Goal: Information Seeking & Learning: Learn about a topic

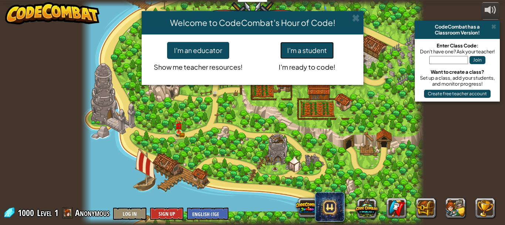
click at [305, 54] on button "I'm a student" at bounding box center [307, 50] width 54 height 17
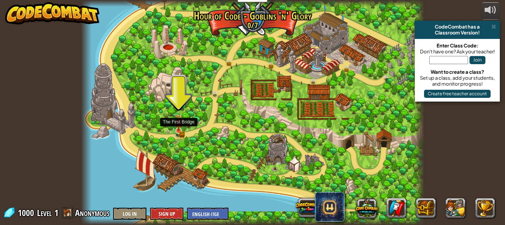
click at [175, 131] on img at bounding box center [179, 122] width 8 height 17
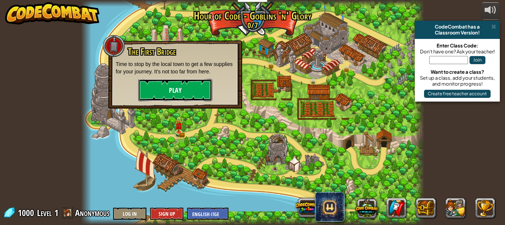
click at [148, 83] on button "Play" at bounding box center [175, 90] width 74 height 22
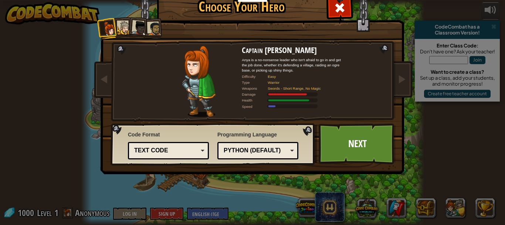
click at [123, 26] on div at bounding box center [125, 28] width 14 height 14
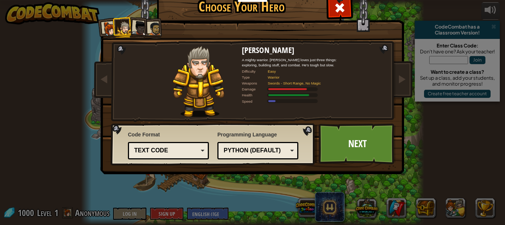
click at [104, 27] on div at bounding box center [109, 28] width 15 height 15
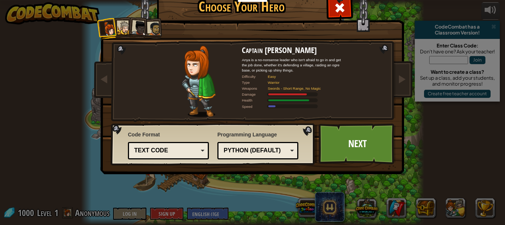
click at [129, 26] on li at bounding box center [138, 27] width 22 height 22
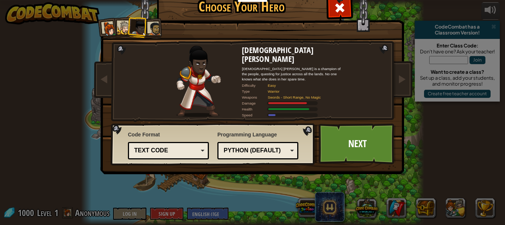
click at [149, 27] on div at bounding box center [155, 29] width 14 height 14
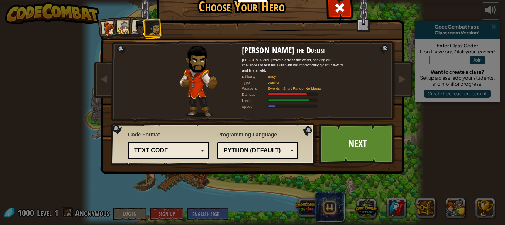
click at [119, 27] on div at bounding box center [125, 28] width 14 height 14
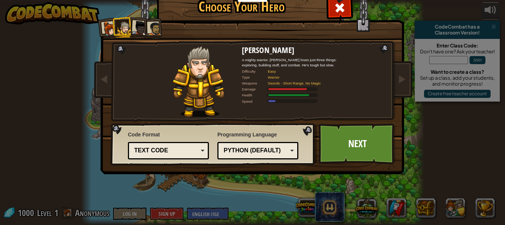
click at [267, 152] on div "Python (Default)" at bounding box center [256, 150] width 64 height 9
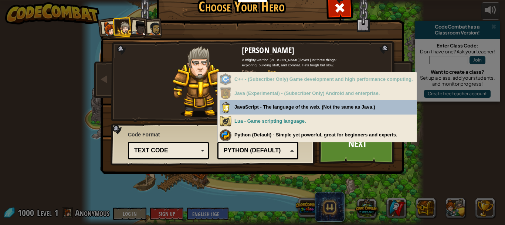
click at [267, 151] on div "Python (Default)" at bounding box center [256, 150] width 64 height 9
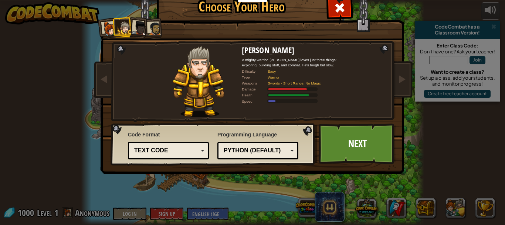
click at [201, 153] on div "Text code" at bounding box center [168, 150] width 71 height 11
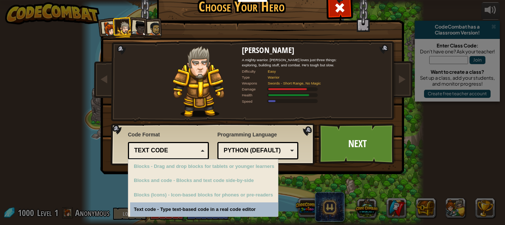
click at [200, 152] on div "Text code" at bounding box center [168, 150] width 71 height 11
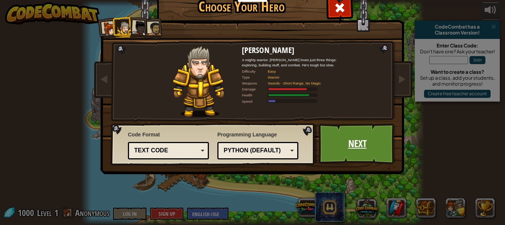
click at [349, 141] on link "Next" at bounding box center [357, 143] width 77 height 41
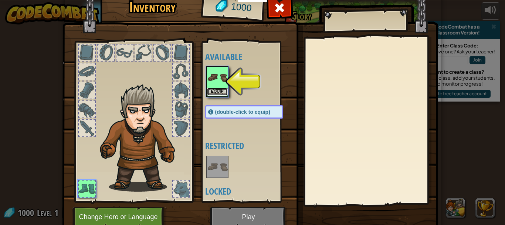
click at [217, 94] on button "Equip" at bounding box center [217, 92] width 21 height 8
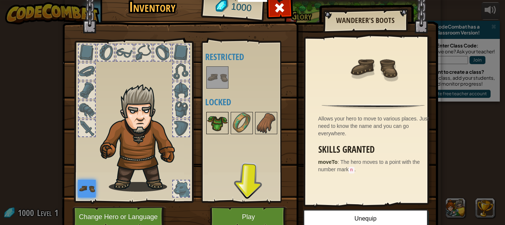
click at [213, 126] on img at bounding box center [217, 122] width 21 height 21
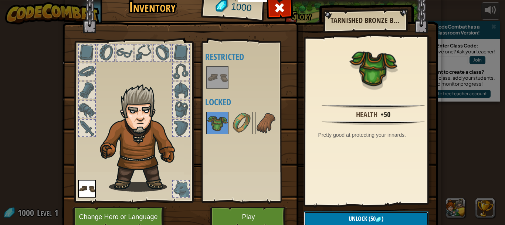
click at [336, 214] on button "Unlock (50 )" at bounding box center [366, 218] width 125 height 15
click at [337, 215] on button "Confirm" at bounding box center [366, 218] width 125 height 15
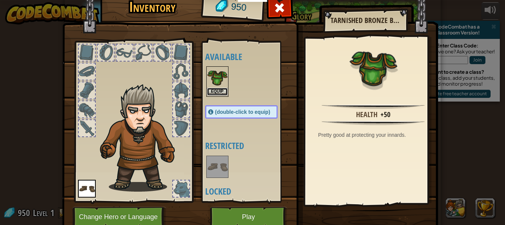
click at [211, 92] on button "Equip" at bounding box center [217, 92] width 21 height 8
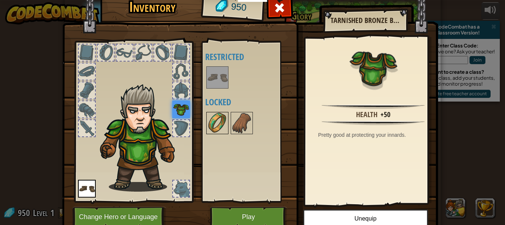
click at [216, 117] on img at bounding box center [217, 122] width 21 height 21
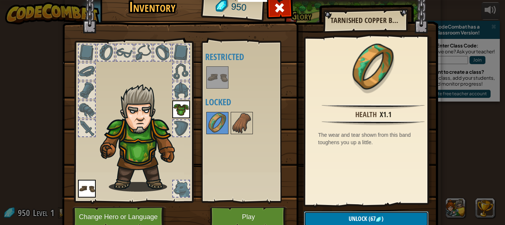
click at [321, 219] on button "Unlock (67 )" at bounding box center [366, 218] width 125 height 15
click at [343, 216] on button "Confirm" at bounding box center [366, 218] width 125 height 15
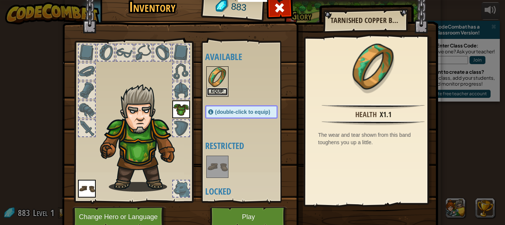
click at [216, 92] on button "Equip" at bounding box center [217, 92] width 21 height 8
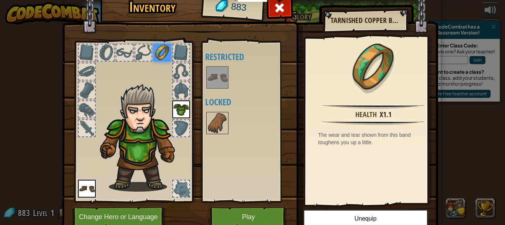
click at [215, 135] on div "Available Equip Equip Equip (double-click to equip) Restricted Locked" at bounding box center [248, 121] width 87 height 154
click at [214, 122] on img at bounding box center [217, 122] width 21 height 21
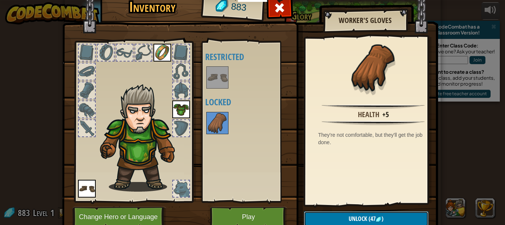
click at [353, 212] on button "Unlock (47 )" at bounding box center [366, 218] width 125 height 15
click at [347, 218] on button "Confirm" at bounding box center [366, 218] width 125 height 15
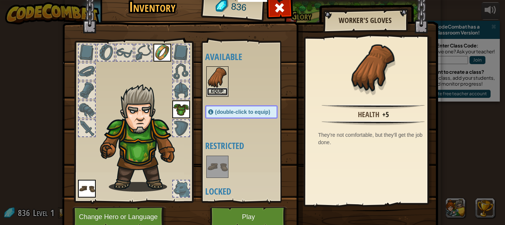
click at [217, 90] on button "Equip" at bounding box center [217, 92] width 21 height 8
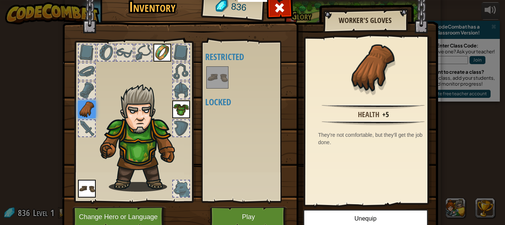
click at [259, 151] on div "Available Equip Equip Equip Equip (double-click to equip) Restricted Locked" at bounding box center [248, 121] width 87 height 154
click at [252, 214] on button "Play" at bounding box center [248, 216] width 77 height 20
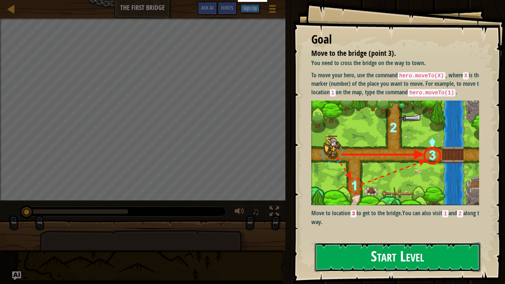
click at [358, 224] on button "Start Level" at bounding box center [398, 257] width 166 height 29
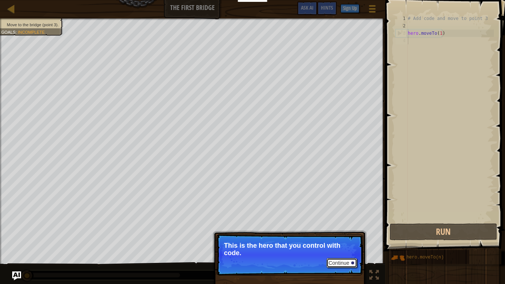
click at [351, 224] on button "Continue" at bounding box center [342, 263] width 31 height 10
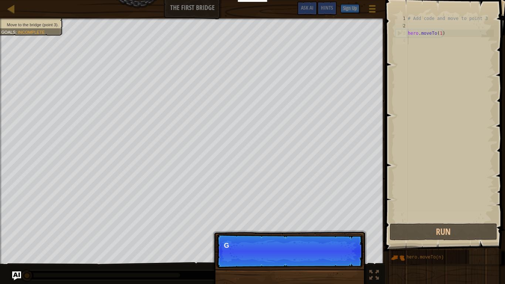
scroll to position [3, 0]
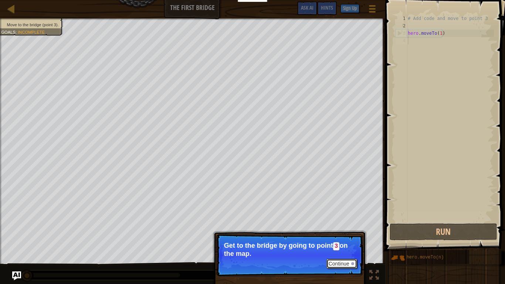
click at [349, 224] on button "Continue" at bounding box center [342, 264] width 31 height 10
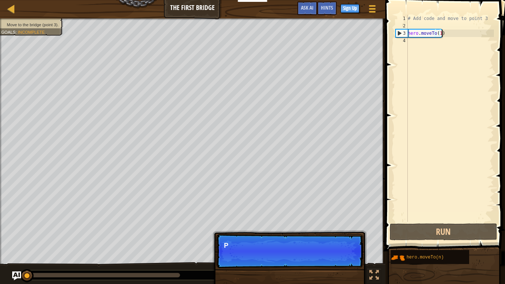
click at [444, 34] on div "# Add code and move to point 3 hero . moveTo ( 1 )" at bounding box center [451, 126] width 88 height 222
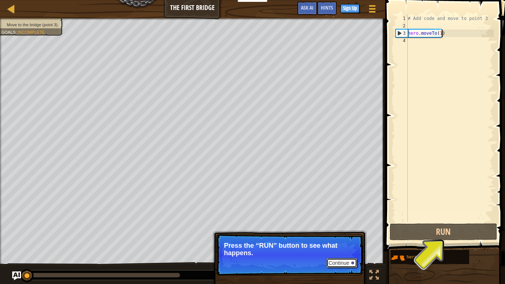
click at [335, 224] on button "Continue" at bounding box center [342, 263] width 31 height 10
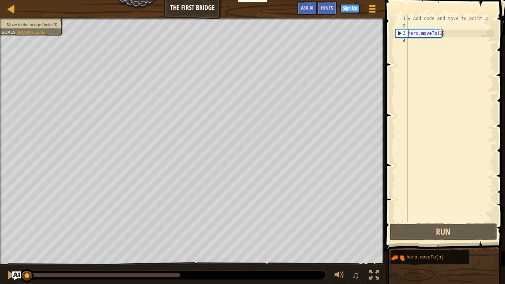
click at [442, 34] on div "# Add code and move to point 3 hero . moveTo ( 1 )" at bounding box center [451, 126] width 88 height 222
click at [428, 31] on div "# Add code and move to point 3 hero . moveTo ( 1 )" at bounding box center [451, 126] width 88 height 222
type textarea "hero.movneTo(1)"
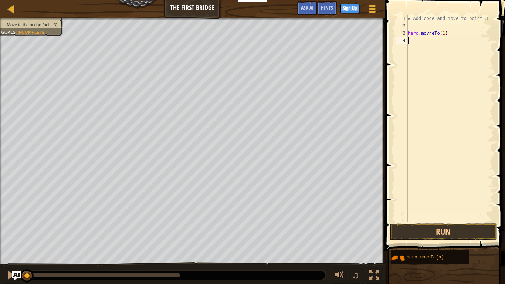
click at [441, 39] on div "# Add code and move to point 3 hero . [GEOGRAPHIC_DATA] ( 1 )" at bounding box center [451, 126] width 88 height 222
click at [445, 35] on div "# Add code and move to point 3 hero . [GEOGRAPHIC_DATA] ( 1 )" at bounding box center [451, 126] width 88 height 222
click at [451, 35] on div "# Add code and move to point 3 hero . [GEOGRAPHIC_DATA] ( 1 )" at bounding box center [451, 126] width 88 height 222
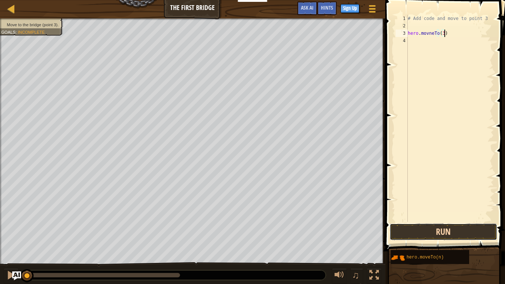
click at [413, 223] on button "Run" at bounding box center [444, 231] width 108 height 17
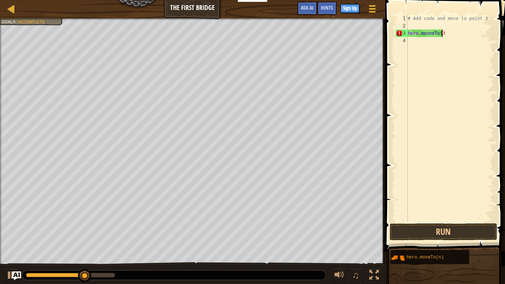
scroll to position [3, 2]
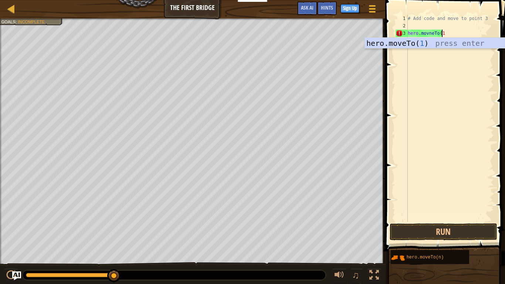
type textarea "hero.movneTo(1)"
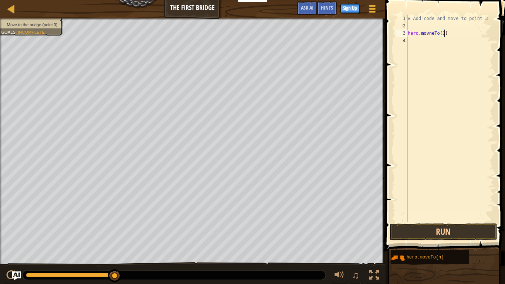
scroll to position [3, 0]
click at [429, 224] on button "Run" at bounding box center [444, 231] width 108 height 17
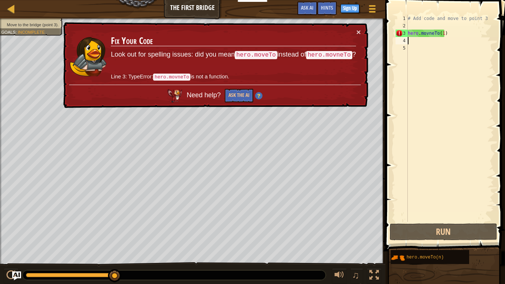
click at [431, 31] on div "# Add code and move to point 3 hero . [GEOGRAPHIC_DATA] ( 1 )" at bounding box center [451, 126] width 88 height 222
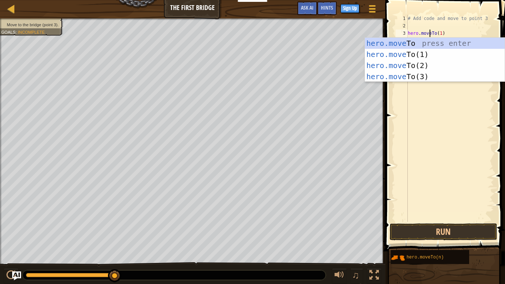
scroll to position [3, 1]
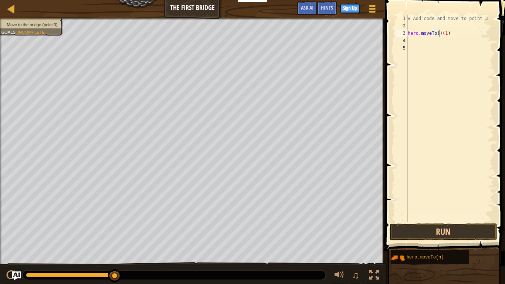
click at [441, 36] on div "# Add code and move to point 3 hero . moveTo ( ) ( 1 )" at bounding box center [451, 126] width 88 height 222
type textarea "hero.moveTo(1)"
click at [432, 224] on button "Run" at bounding box center [444, 231] width 108 height 17
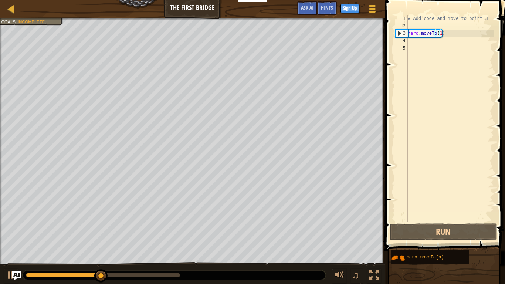
click at [440, 48] on div "# Add code and move to point 3 hero . moveTo ( 1 )" at bounding box center [451, 126] width 88 height 222
click at [428, 42] on div "# Add code and move to point 3 hero . moveTo ( 1 )" at bounding box center [451, 126] width 88 height 222
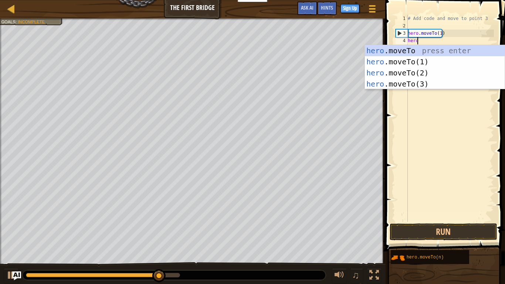
scroll to position [3, 0]
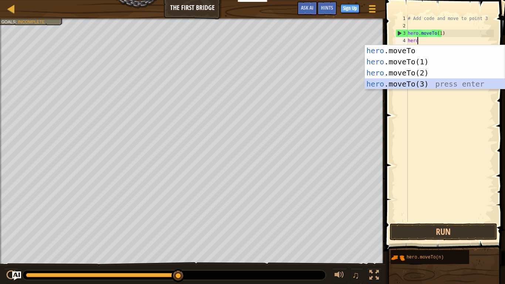
click at [424, 81] on div "hero .moveTo press enter hero .moveTo(1) press enter hero .moveTo(2) press ente…" at bounding box center [435, 78] width 140 height 67
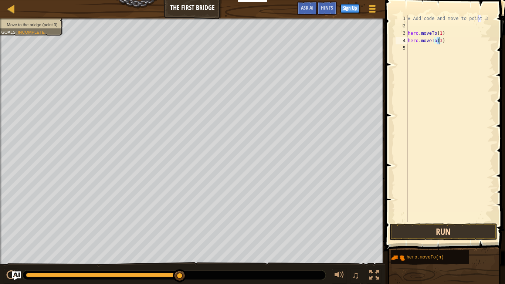
type textarea "hero.moveTo(3)"
click at [445, 224] on button "Run" at bounding box center [444, 231] width 108 height 17
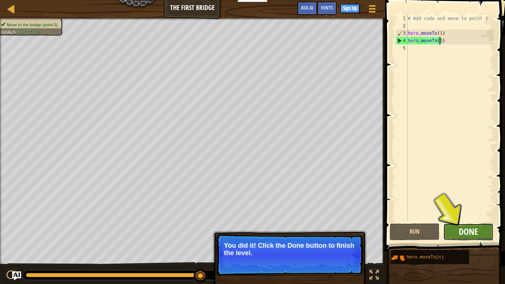
click at [464, 224] on span "Done" at bounding box center [468, 232] width 19 height 12
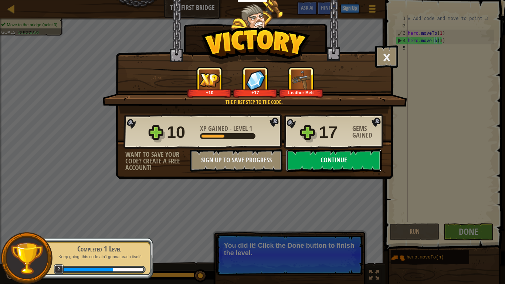
click at [368, 158] on button "Continue" at bounding box center [333, 160] width 95 height 22
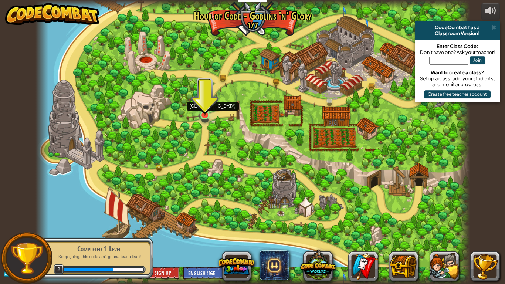
click at [204, 116] on div at bounding box center [205, 115] width 9 height 9
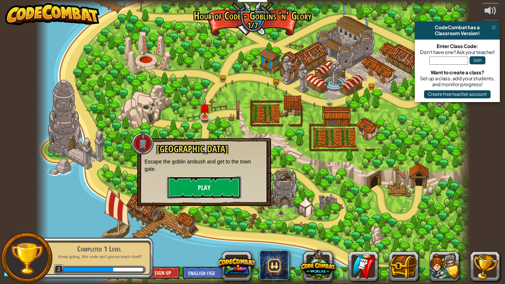
click at [213, 190] on button "Play" at bounding box center [204, 187] width 74 height 22
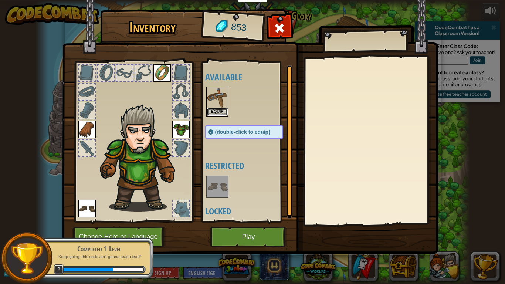
click at [215, 108] on button "Equip" at bounding box center [217, 112] width 21 height 8
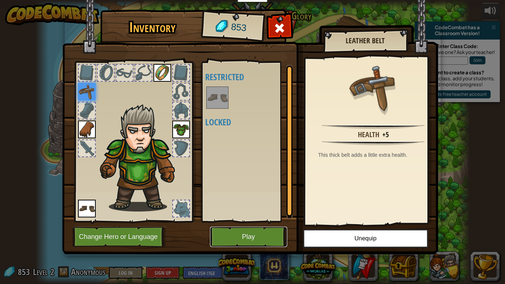
click at [252, 224] on button "Play" at bounding box center [248, 237] width 77 height 20
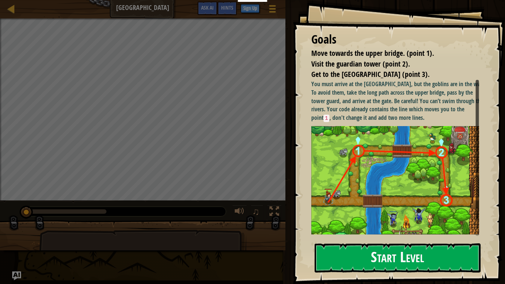
click at [383, 224] on button "Start Level" at bounding box center [398, 257] width 166 height 29
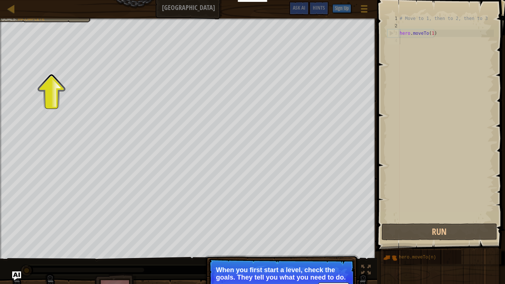
click at [41, 16] on div "Map Old Town Road Game Menu Done Sign Up Hints Ask AI" at bounding box center [188, 9] width 377 height 18
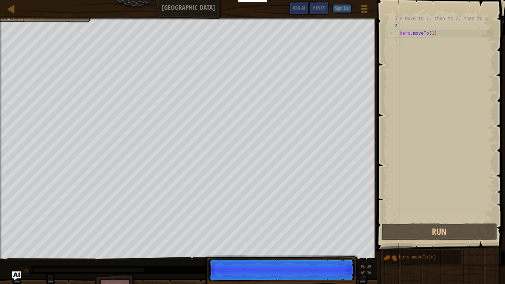
scroll to position [3, 0]
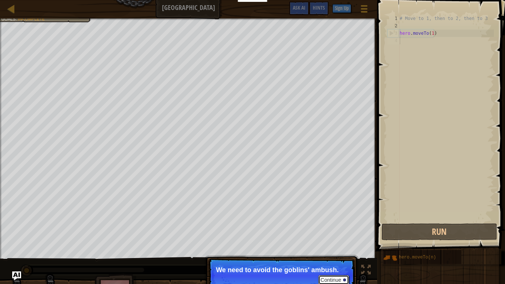
click at [334, 224] on button "Continue" at bounding box center [334, 280] width 31 height 10
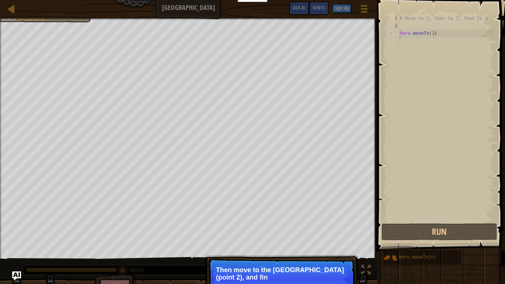
click at [349, 224] on p "Continue Then move to the [GEOGRAPHIC_DATA] (point 2), and fin" at bounding box center [281, 279] width 147 height 41
click at [324, 224] on p "Continue Then move to the [GEOGRAPHIC_DATA] (point 2), and finally to the gate …" at bounding box center [281, 279] width 147 height 41
click at [324, 224] on p "Then move to the [GEOGRAPHIC_DATA] (point 2), and finally to the gate (point 3)." at bounding box center [281, 273] width 131 height 15
click at [341, 224] on p "Then move to the [GEOGRAPHIC_DATA] (point 2), and finally to the gate (point 3)." at bounding box center [281, 273] width 131 height 15
click at [337, 224] on button "Continue" at bounding box center [334, 288] width 31 height 10
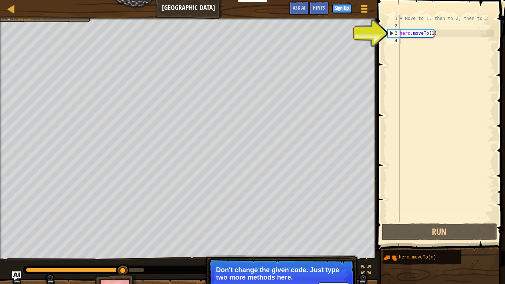
click at [416, 46] on div "# Move to 1, then to 2, then to 3 hero . moveTo ( 1 )" at bounding box center [446, 126] width 96 height 222
click at [443, 34] on div "# Move to 1, then to 2, then to 3 hero . moveTo ( 1 )" at bounding box center [446, 126] width 96 height 222
click at [380, 25] on span at bounding box center [442, 115] width 134 height 273
click at [399, 30] on div "3" at bounding box center [394, 33] width 12 height 7
click at [394, 33] on div "3" at bounding box center [394, 33] width 12 height 7
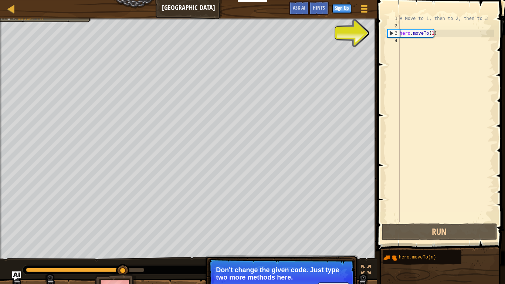
type textarea "hero.moveTo(1)"
click at [430, 38] on div "# Move to 1, then to 2, then to 3 hero . moveTo ( 1 )" at bounding box center [446, 126] width 96 height 222
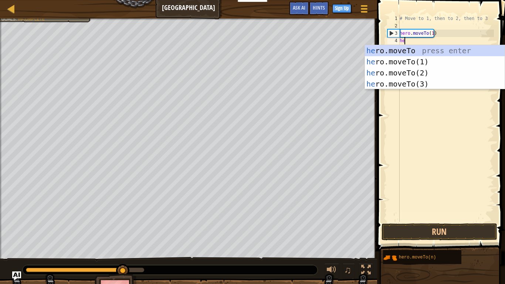
scroll to position [3, 0]
click at [430, 68] on div "her o.moveTo press enter her o.moveTo(1) press enter her o.moveTo(2) press ente…" at bounding box center [435, 78] width 140 height 67
type textarea "hero.moveTo(2)"
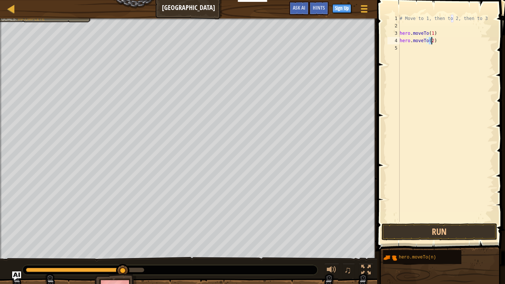
click at [418, 54] on div "# Move to 1, then to 2, then to 3 hero . moveTo ( 1 ) hero . moveTo ( 2 )" at bounding box center [446, 126] width 96 height 222
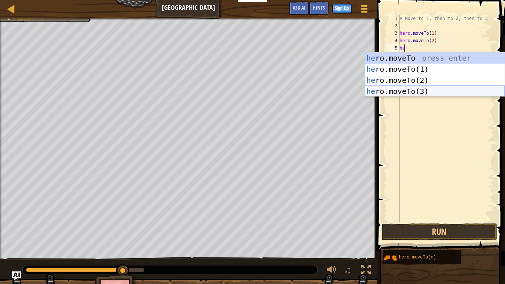
click at [407, 88] on div "he ro.moveTo press enter he ro.moveTo(1) press enter he ro.moveTo(2) press ente…" at bounding box center [435, 86] width 140 height 67
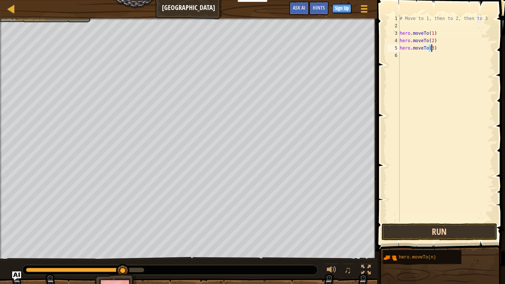
type textarea "hero.moveTo(3)"
click at [415, 224] on button "Run" at bounding box center [439, 231] width 115 height 17
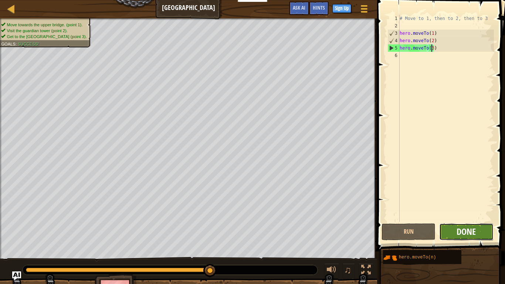
click at [462, 224] on span "Done" at bounding box center [466, 232] width 19 height 12
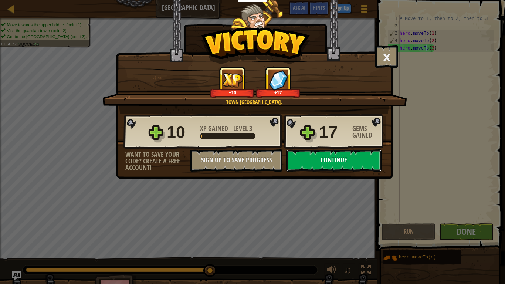
click at [370, 162] on button "Continue" at bounding box center [333, 160] width 95 height 22
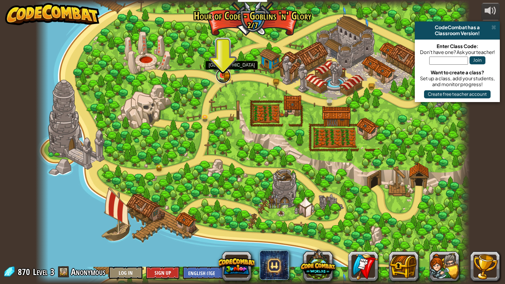
click at [225, 77] on link at bounding box center [223, 75] width 15 height 15
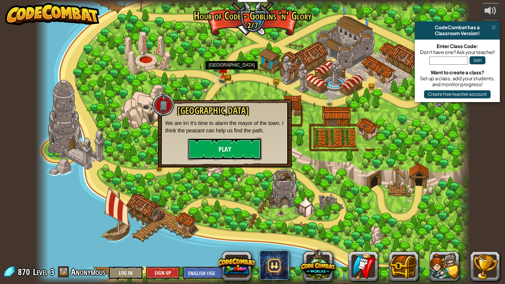
click at [234, 146] on button "Play" at bounding box center [225, 149] width 74 height 22
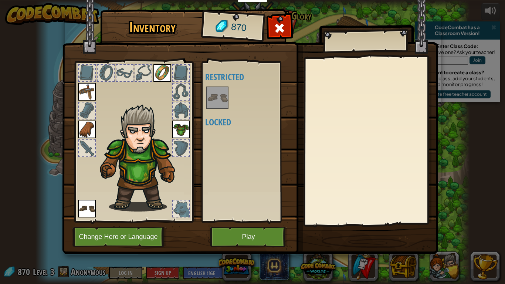
click at [182, 211] on div at bounding box center [181, 209] width 16 height 16
click at [230, 223] on img at bounding box center [250, 120] width 376 height 269
click at [233, 224] on button "Play" at bounding box center [248, 237] width 77 height 20
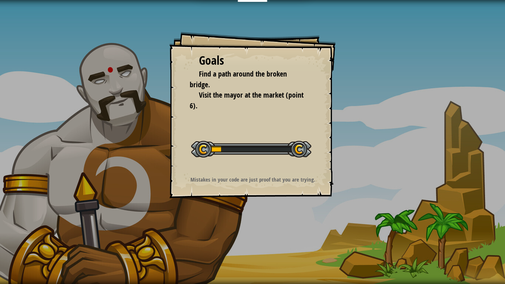
click at [280, 166] on div "Goals Find a path around the broken bridge. Visit the mayor at the market (poin…" at bounding box center [252, 115] width 166 height 166
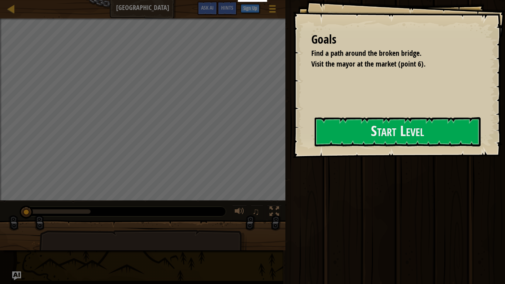
click at [285, 148] on div "Educators Create Free Account School & District Solutions Teacher Toolkit Previ…" at bounding box center [252, 142] width 505 height 284
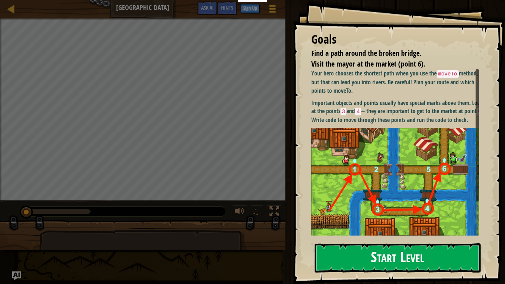
click at [357, 224] on button "Start Level" at bounding box center [398, 257] width 166 height 29
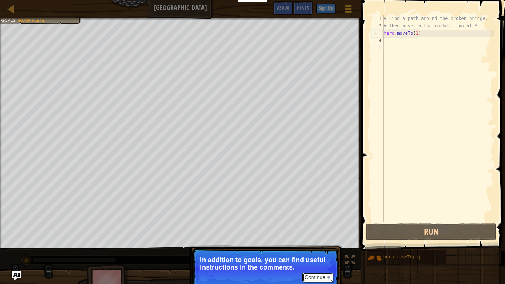
click at [313, 224] on button "Continue" at bounding box center [318, 278] width 31 height 10
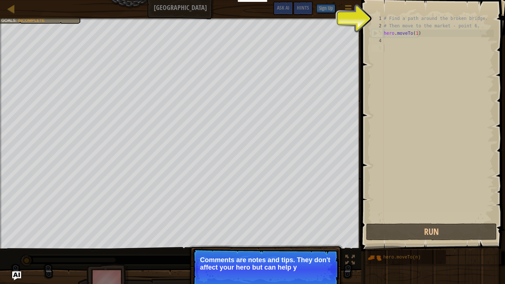
click at [325, 224] on p "Continue Comments are notes and tips. They don't affect your hero but can help y" at bounding box center [265, 269] width 147 height 41
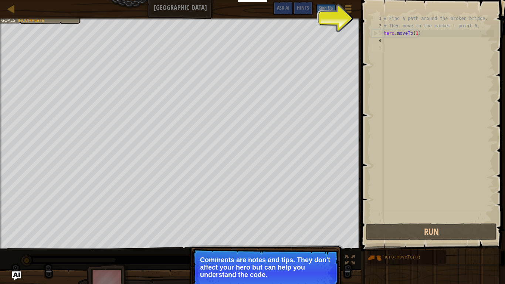
click at [325, 224] on p "Comments are notes and tips. They don't affect your hero but can help you under…" at bounding box center [265, 267] width 131 height 22
click at [324, 224] on p "Comments are notes and tips. They don't affect your hero but can help you under…" at bounding box center [265, 267] width 131 height 22
click at [327, 224] on div at bounding box center [328, 284] width 3 height 3
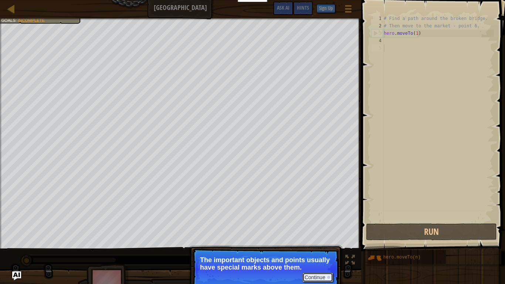
click at [324, 224] on button "Continue" at bounding box center [318, 278] width 31 height 10
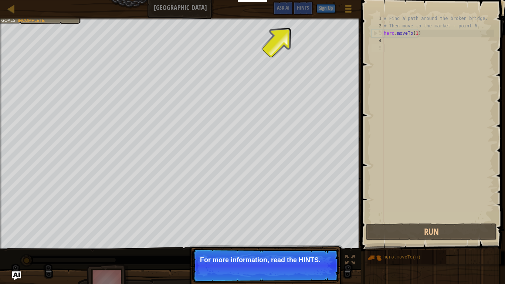
click at [323, 224] on p "Continue For more information, read the HINTS." at bounding box center [265, 266] width 147 height 34
click at [324, 224] on p "Continue For more information, read the HINTS." at bounding box center [265, 266] width 147 height 34
click at [323, 224] on button "Continue" at bounding box center [318, 270] width 31 height 10
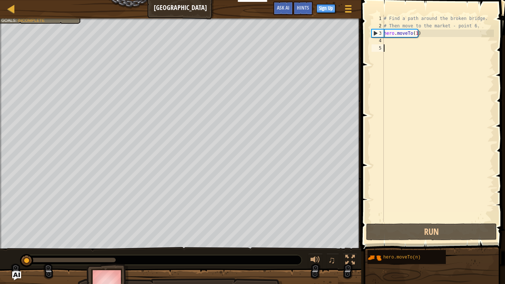
click at [388, 41] on div "# Find a path around the broken bridge. # Then move to the market - point 6. he…" at bounding box center [439, 126] width 112 height 222
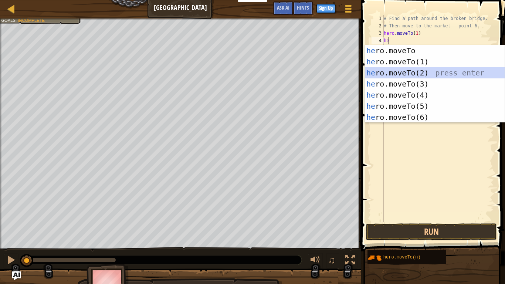
click at [414, 69] on div "he ro.moveTo press enter he ro.moveTo(1) press enter he ro.moveTo(2) press ente…" at bounding box center [435, 95] width 140 height 100
type textarea "hero.moveTo(2)"
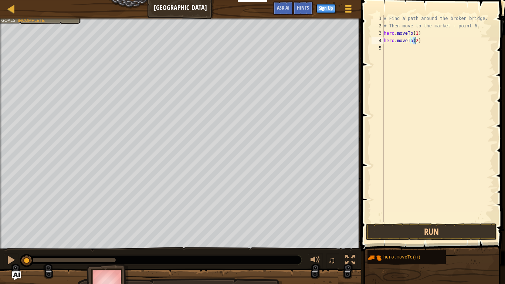
click at [397, 54] on div "# Find a path around the broken bridge. # Then move to the market - point 6. he…" at bounding box center [439, 126] width 112 height 222
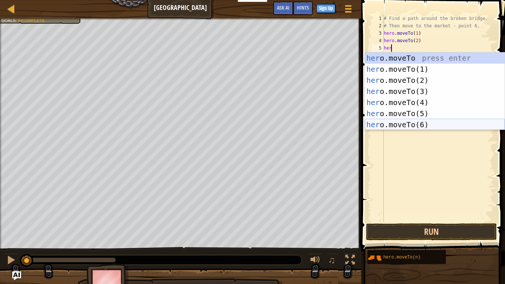
click at [416, 124] on div "her o.moveTo press enter her o.moveTo(1) press enter her o.moveTo(2) press ente…" at bounding box center [435, 103] width 140 height 100
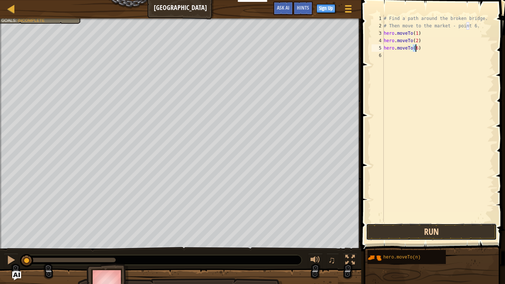
click at [438, 224] on button "Run" at bounding box center [431, 231] width 131 height 17
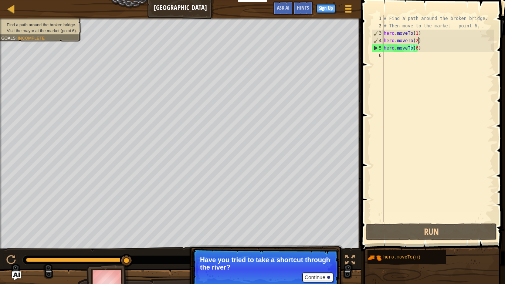
click at [428, 39] on div "# Find a path around the broken bridge. # Then move to the market - point 6. he…" at bounding box center [439, 126] width 112 height 222
type textarea "hero.moveTo(2)"
click at [423, 55] on div "# Find a path around the broken bridge. # Then move to the market - point 6. he…" at bounding box center [439, 126] width 112 height 222
click at [428, 49] on div "# Find a path around the broken bridge. # Then move to the market - point 6. he…" at bounding box center [439, 126] width 112 height 222
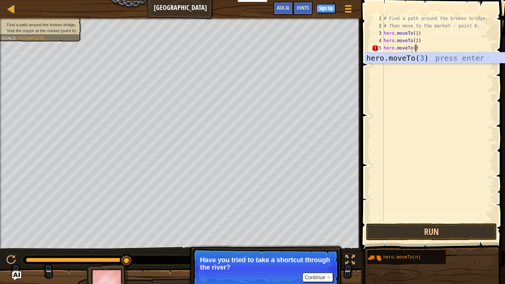
scroll to position [3, 2]
click at [422, 55] on div "hero.moveTo( 3 ) press enter" at bounding box center [435, 69] width 140 height 33
type textarea "hero.moveTo(3)"
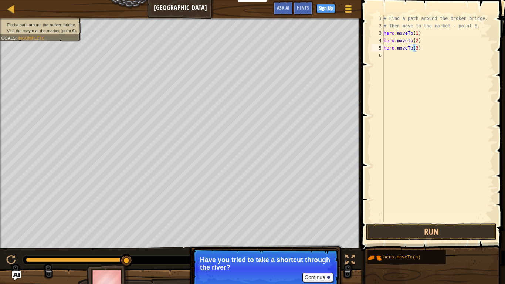
click at [399, 56] on div "# Find a path around the broken bridge. # Then move to the market - point 6. he…" at bounding box center [439, 126] width 112 height 222
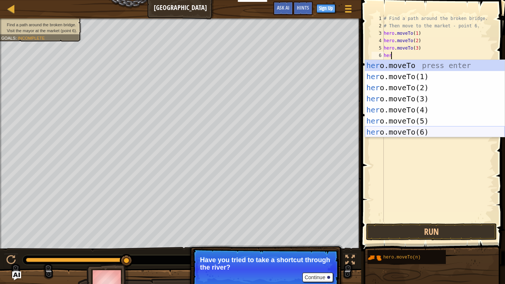
click at [401, 134] on div "her o.moveTo press enter her o.moveTo(1) press enter her o.moveTo(2) press ente…" at bounding box center [435, 110] width 140 height 100
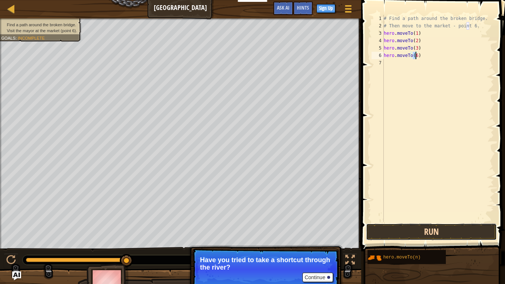
click at [411, 224] on button "Run" at bounding box center [431, 231] width 131 height 17
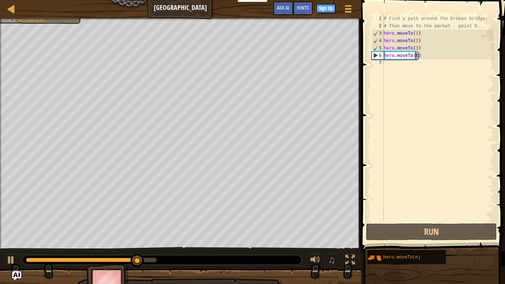
click at [435, 56] on div "# Find a path around the broken bridge. # Then move to the market - point 6. he…" at bounding box center [439, 126] width 112 height 222
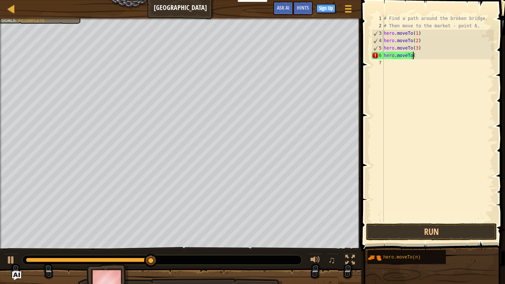
scroll to position [3, 2]
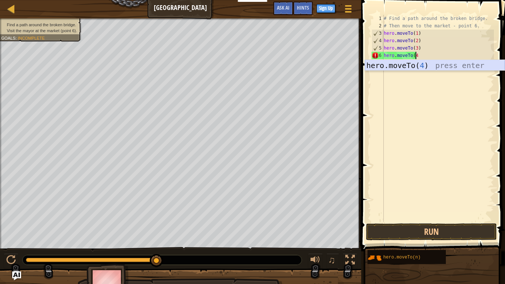
click at [423, 65] on div "hero.moveTo( 4 ) press enter" at bounding box center [435, 76] width 140 height 33
type textarea "hero.moveTo(4)"
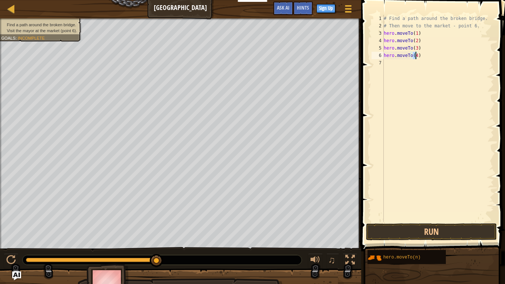
click at [397, 63] on div "# Find a path around the broken bridge. # Then move to the market - point 6. he…" at bounding box center [439, 126] width 112 height 222
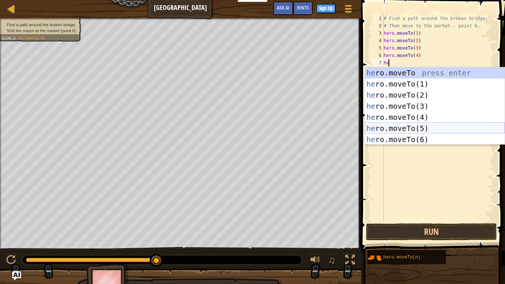
click at [423, 126] on div "he ro.moveTo press enter he ro.moveTo(1) press enter he ro.moveTo(2) press ente…" at bounding box center [435, 117] width 140 height 100
type textarea "hero.moveTo(5)"
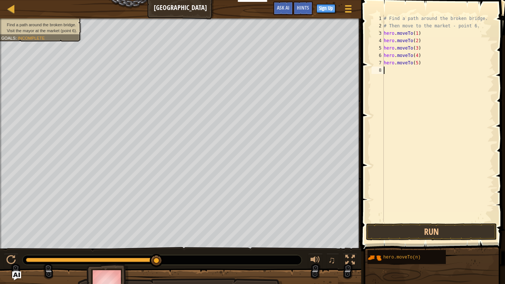
click at [401, 73] on div "# Find a path around the broken bridge. # Then move to the market - point 6. he…" at bounding box center [439, 126] width 112 height 222
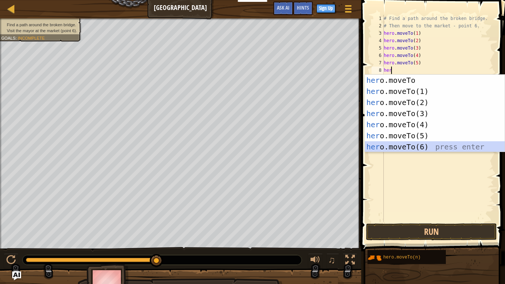
click at [398, 148] on div "her o.moveTo press enter her o.moveTo(1) press enter her o.moveTo(2) press ente…" at bounding box center [435, 125] width 140 height 100
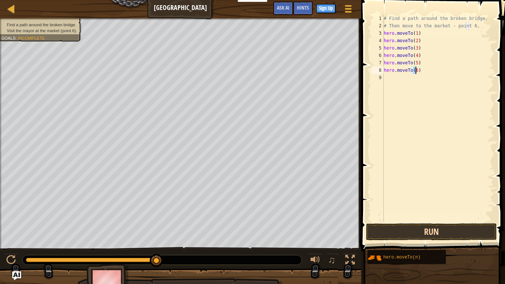
type textarea "hero.moveTo(6)"
click at [411, 224] on button "Run" at bounding box center [431, 231] width 131 height 17
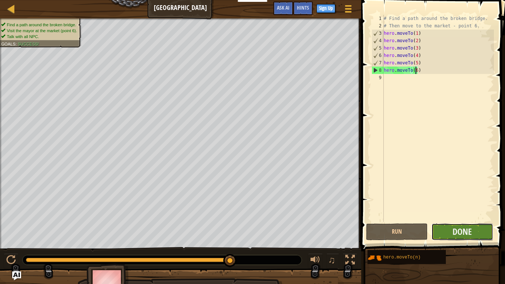
click at [449, 224] on button "Done" at bounding box center [463, 231] width 62 height 17
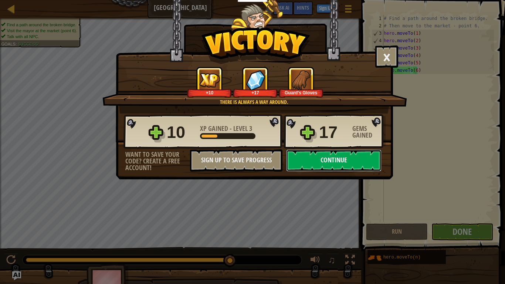
click at [307, 159] on button "Continue" at bounding box center [333, 160] width 95 height 22
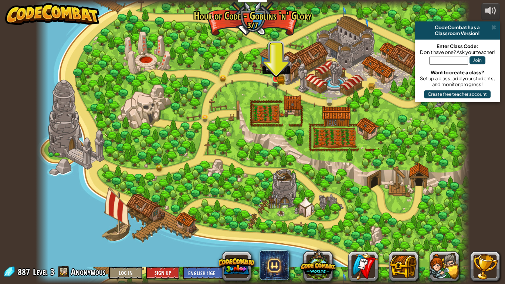
click at [280, 72] on img at bounding box center [276, 67] width 11 height 24
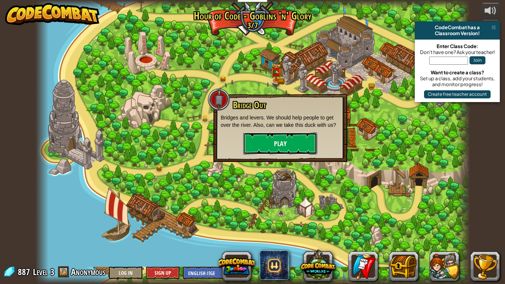
click at [275, 142] on button "Play" at bounding box center [280, 143] width 74 height 22
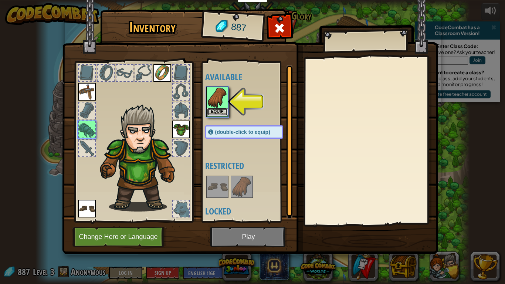
click at [219, 112] on button "Equip" at bounding box center [217, 112] width 21 height 8
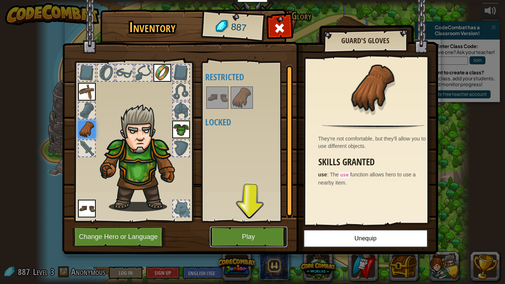
click at [251, 224] on button "Play" at bounding box center [248, 237] width 77 height 20
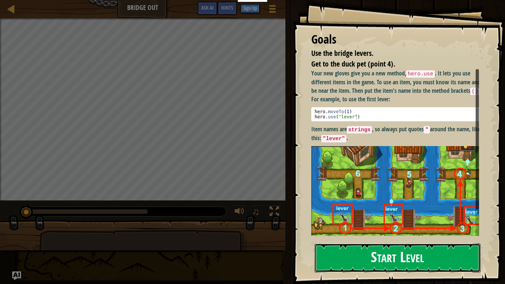
click at [402, 224] on button "Start Level" at bounding box center [398, 257] width 166 height 29
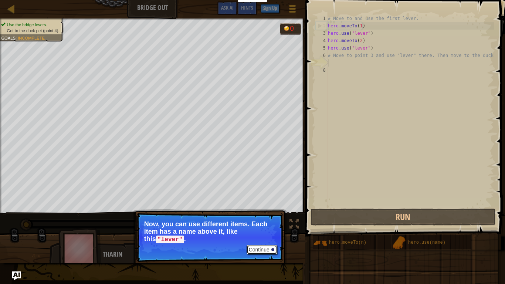
click at [258, 224] on button "Continue" at bounding box center [262, 250] width 31 height 10
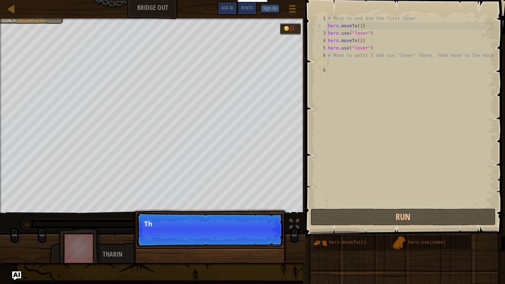
scroll to position [3, 0]
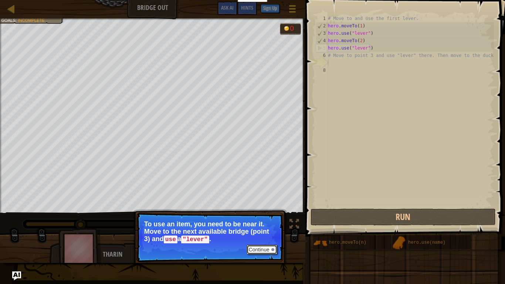
click at [264, 224] on button "Continue" at bounding box center [262, 250] width 31 height 10
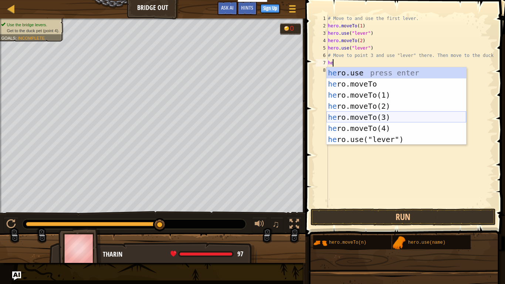
click at [388, 115] on div "he ro.use press enter he ro.moveTo press enter he ro.moveTo(1) press enter he r…" at bounding box center [397, 117] width 140 height 100
type textarea "hero.moveTo(3)"
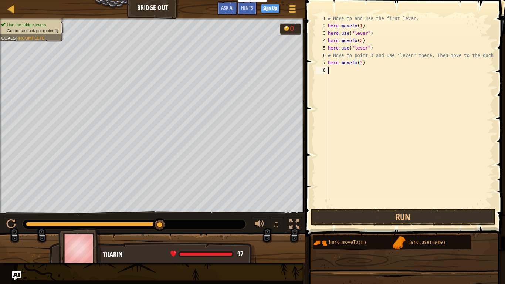
click at [349, 76] on div "# Move to and use the first lever. hero . moveTo ( 1 ) hero . use ( "lever" ) h…" at bounding box center [411, 118] width 168 height 207
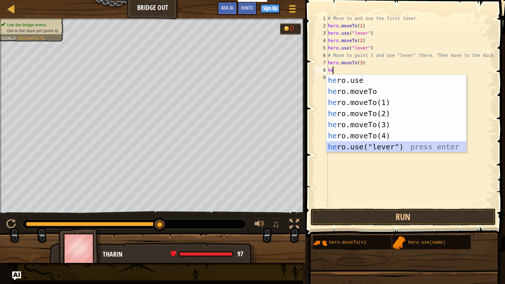
click at [364, 148] on div "he ro.use press enter he ro.moveTo press enter he ro.moveTo(1) press enter he r…" at bounding box center [397, 125] width 140 height 100
type textarea "hero.use("lever")"
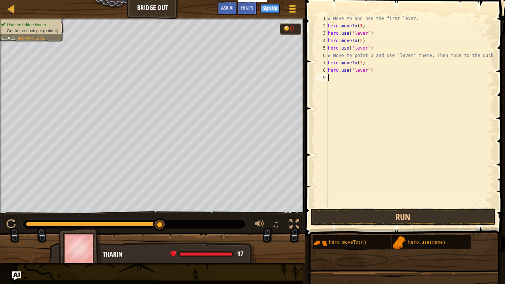
click at [341, 78] on div "# Move to and use the first lever. hero . moveTo ( 1 ) hero . use ( "lever" ) h…" at bounding box center [411, 118] width 168 height 207
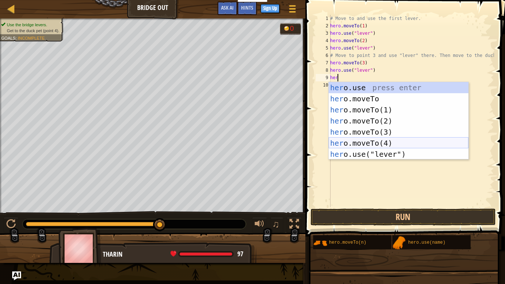
click at [378, 140] on div "her o.use press enter her o.moveTo press enter her o.moveTo(1) press enter her …" at bounding box center [399, 132] width 140 height 100
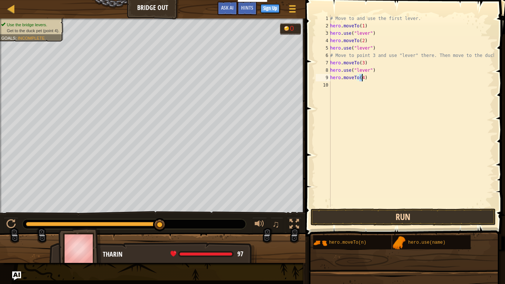
type textarea "hero.moveTo(4)"
click at [405, 217] on button "Run" at bounding box center [403, 217] width 185 height 17
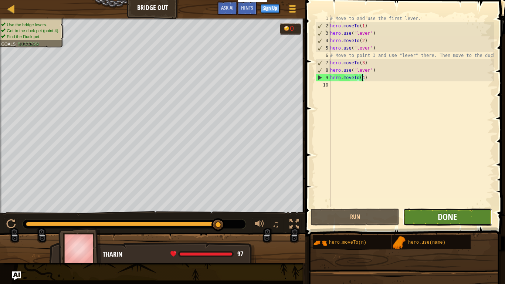
click at [445, 215] on span "Done" at bounding box center [447, 217] width 19 height 12
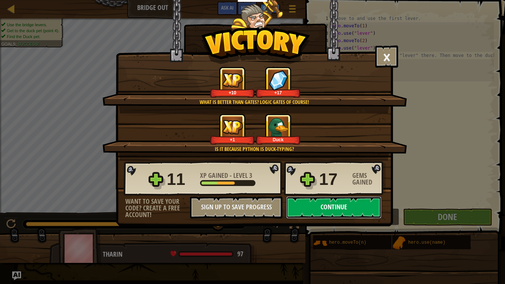
click at [373, 204] on button "Continue" at bounding box center [333, 207] width 95 height 22
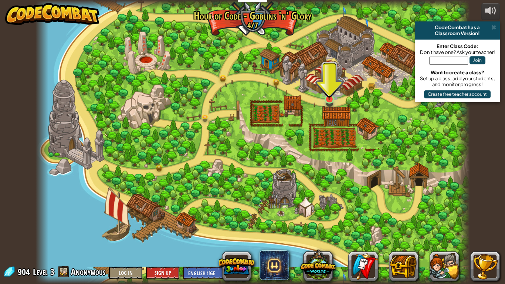
click at [328, 97] on img at bounding box center [329, 87] width 11 height 25
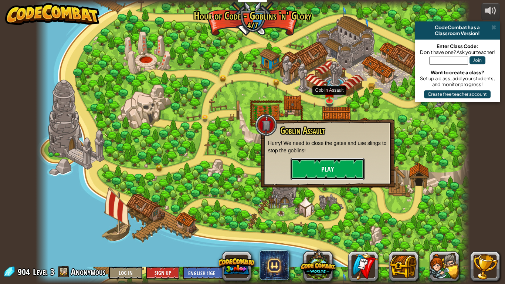
click at [349, 171] on button "Play" at bounding box center [328, 169] width 74 height 22
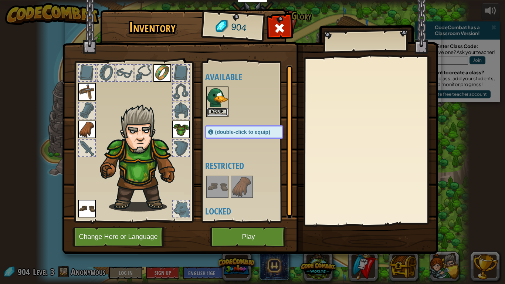
click at [218, 112] on button "Equip" at bounding box center [217, 112] width 21 height 8
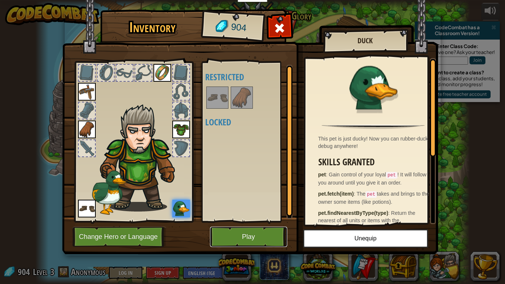
click at [232, 224] on button "Play" at bounding box center [248, 237] width 77 height 20
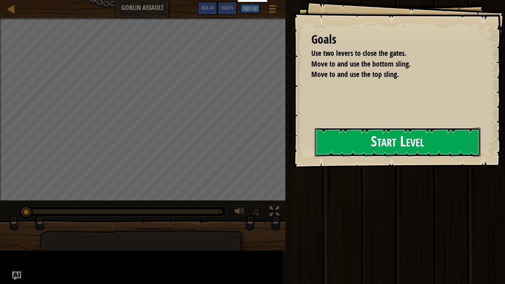
click at [371, 130] on button "Start Level" at bounding box center [398, 142] width 166 height 29
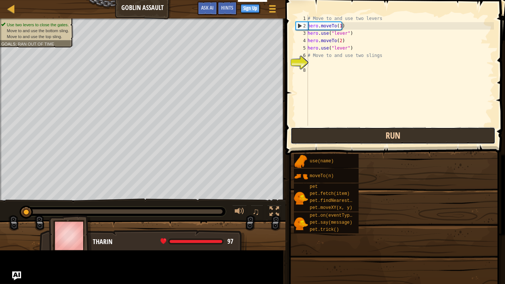
click at [345, 142] on button "Run" at bounding box center [393, 135] width 205 height 17
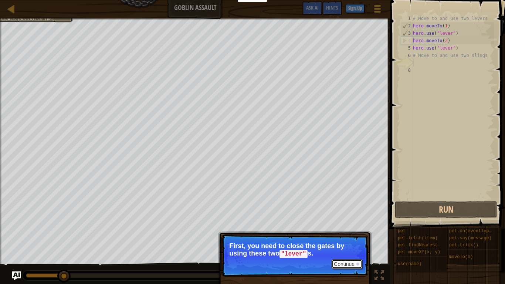
click at [349, 224] on button "Continue" at bounding box center [347, 264] width 31 height 10
click at [255, 224] on div "Continue First, you need to close the gates by using these two "lever" s." at bounding box center [295, 290] width 154 height 110
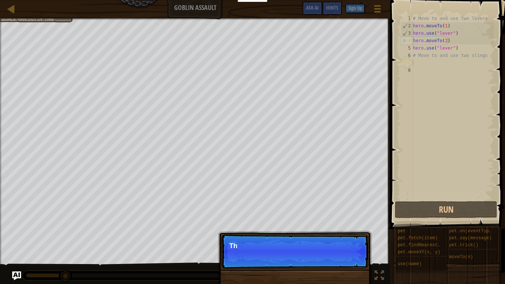
scroll to position [3, 0]
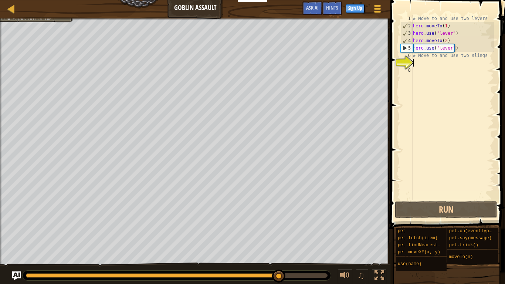
type textarea "e"
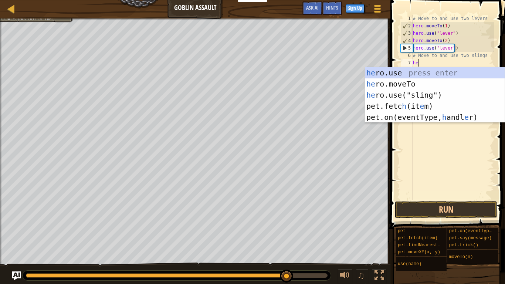
scroll to position [3, 0]
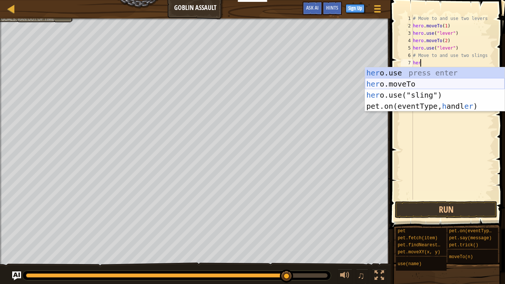
click at [442, 80] on div "her o.use press enter her o.moveTo press enter her o.use("sling") press enter p…" at bounding box center [435, 100] width 140 height 67
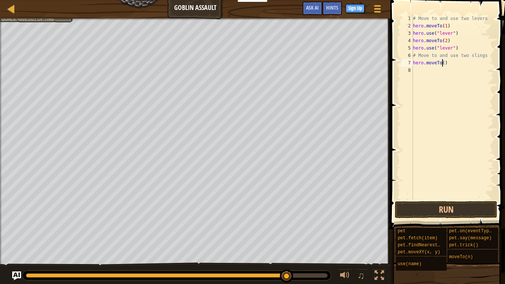
type textarea "hero.moveTo(4)"
click at [431, 74] on div "# Move to and use two levers hero . moveTo ( 1 ) hero . use ( "lever" ) hero . …" at bounding box center [453, 115] width 83 height 200
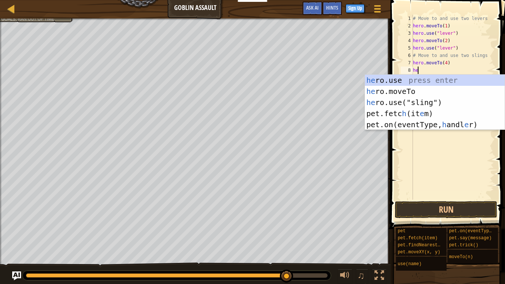
scroll to position [3, 0]
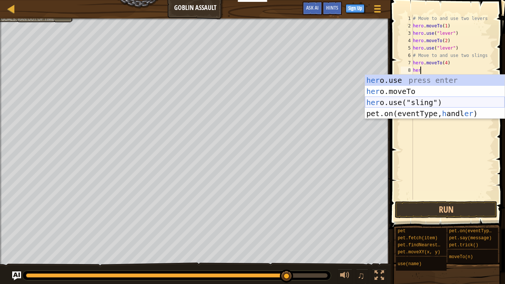
click at [430, 101] on div "her o.use press enter her o.moveTo press enter her o.use("sling") press enter p…" at bounding box center [435, 108] width 140 height 67
type textarea "hero.use("sling")"
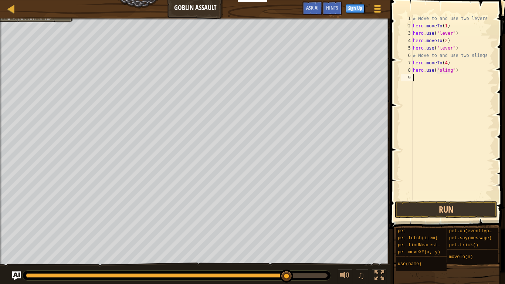
click at [428, 84] on div "# Move to and use two levers hero . moveTo ( 1 ) hero . use ( "lever" ) hero . …" at bounding box center [453, 115] width 83 height 200
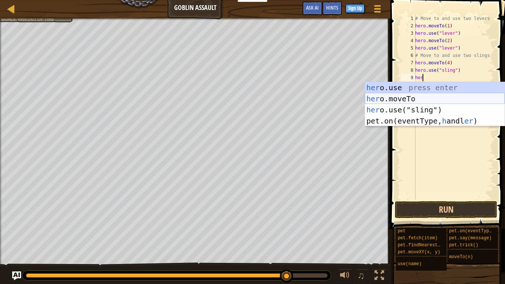
click at [425, 94] on div "her o.use press enter her o.moveTo press enter her o.use("sling") press enter p…" at bounding box center [435, 115] width 140 height 67
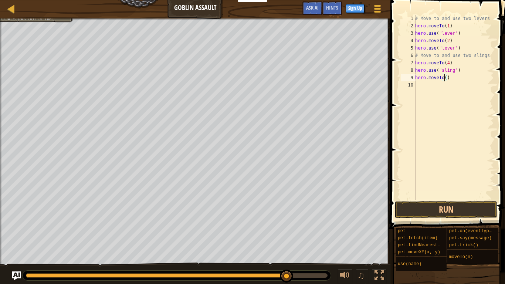
type textarea "hero.moveTo(3)"
click at [422, 92] on div "# Move to and use two levers hero . moveTo ( 1 ) hero . use ( "lever" ) hero . …" at bounding box center [454, 115] width 80 height 200
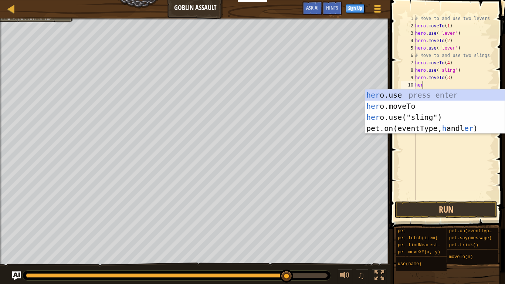
scroll to position [3, 0]
click at [438, 116] on div "her o.use press enter her o.moveTo press enter her o.use("sling") press enter p…" at bounding box center [435, 123] width 140 height 67
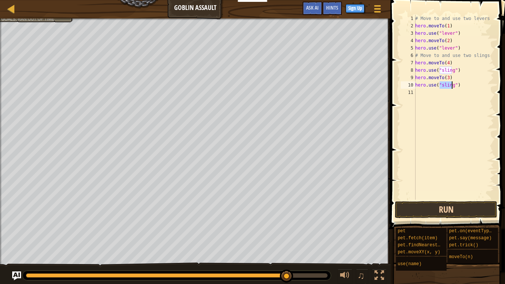
type textarea "hero.use("sling")"
click at [475, 209] on button "Run" at bounding box center [446, 209] width 102 height 17
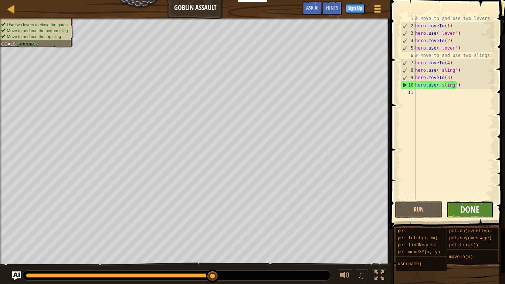
click at [472, 211] on span "Done" at bounding box center [470, 209] width 19 height 12
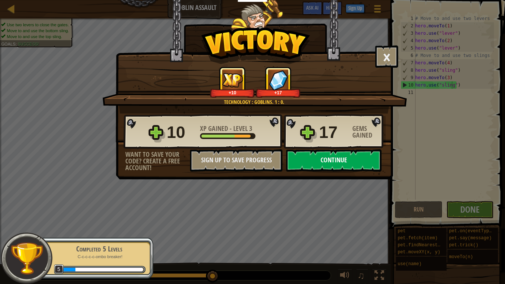
click at [355, 155] on button "Continue" at bounding box center [333, 160] width 95 height 22
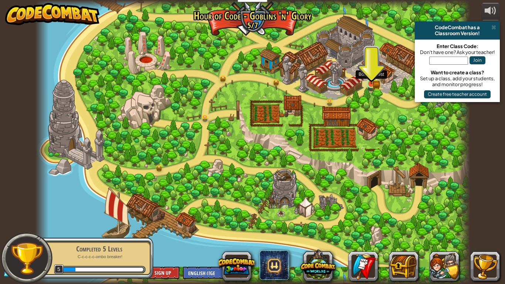
click at [369, 76] on img at bounding box center [372, 72] width 7 height 7
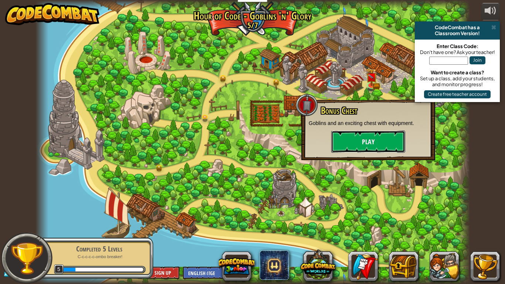
click at [366, 141] on button "Play" at bounding box center [369, 142] width 74 height 22
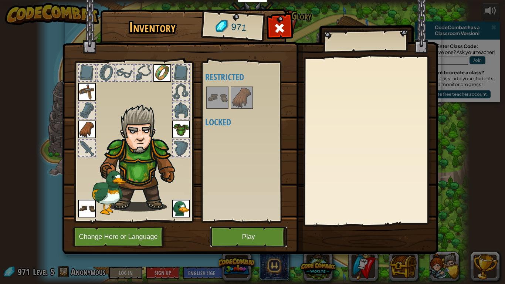
click at [240, 224] on button "Play" at bounding box center [248, 237] width 77 height 20
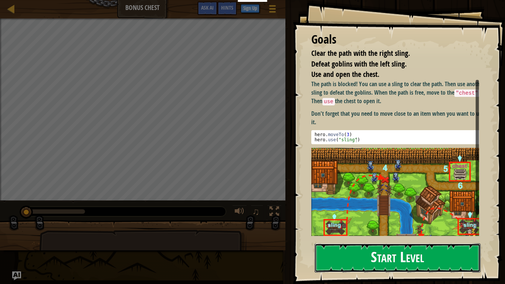
click at [363, 224] on button "Start Level" at bounding box center [398, 257] width 166 height 29
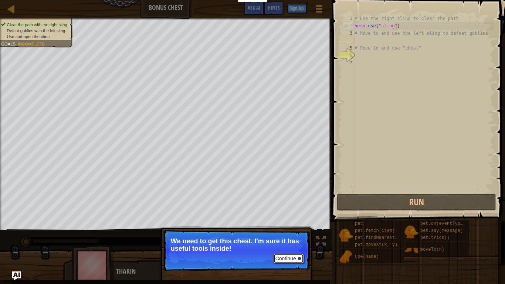
click at [288, 224] on button "Continue" at bounding box center [288, 259] width 31 height 10
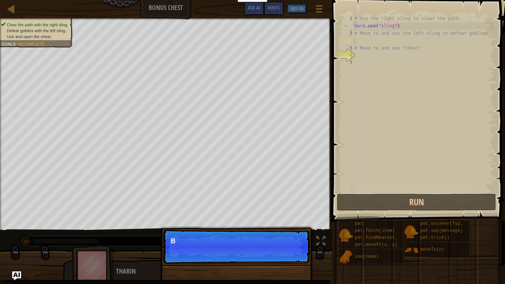
scroll to position [3, 0]
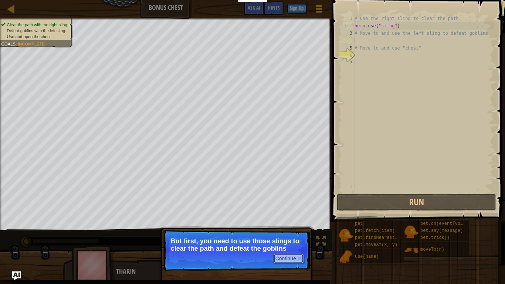
click at [289, 224] on button "Continue" at bounding box center [288, 259] width 31 height 10
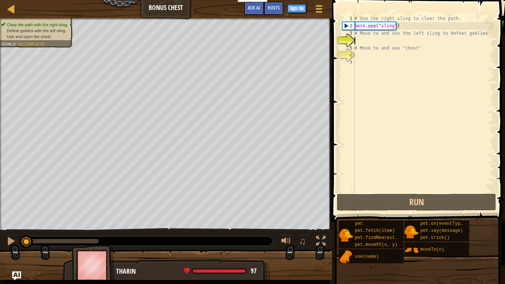
click at [501, 117] on span at bounding box center [419, 100] width 179 height 243
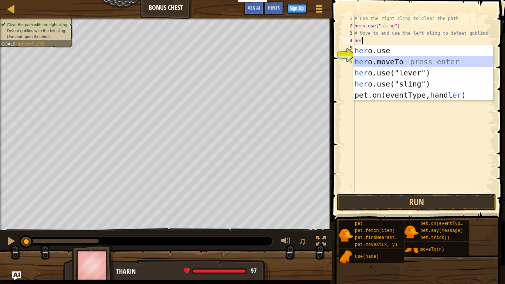
click at [413, 58] on div "her o.use press enter her o.moveTo press enter her o.use("lever") press enter h…" at bounding box center [423, 84] width 140 height 78
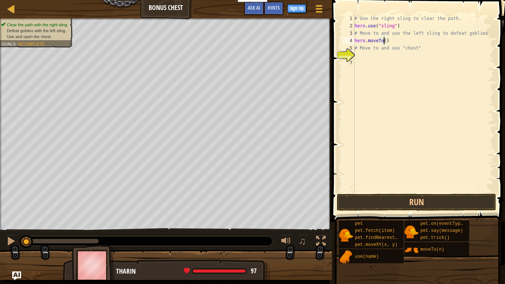
type textarea "hero.moveTo(3)"
click at [370, 63] on div "# Use the right sling to clear the path. hero . use ( "sling" ) # Move to and u…" at bounding box center [423, 111] width 141 height 192
click at [380, 50] on div "# Use the right sling to clear the path. hero . use ( "sling" ) # Move to and u…" at bounding box center [423, 111] width 141 height 192
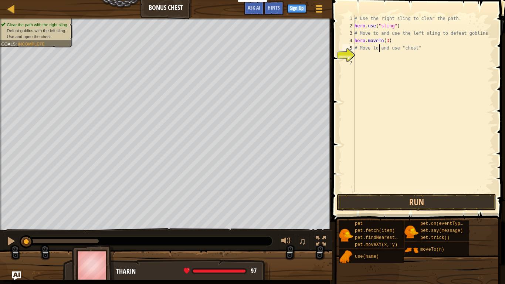
click at [420, 47] on div "# Use the right sling to clear the path. hero . use ( "sling" ) # Move to and u…" at bounding box center [423, 111] width 141 height 192
type textarea "#"
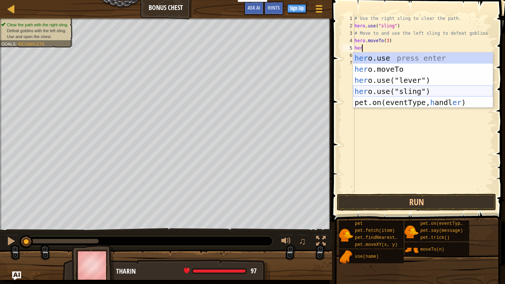
click at [418, 90] on div "her o.use press enter her o.moveTo press enter her o.use("lever") press enter h…" at bounding box center [423, 92] width 140 height 78
type textarea "hero.use("sling")"
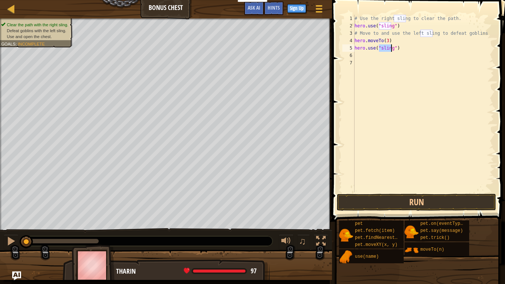
click at [371, 59] on div "# Use the right sling to clear the path. hero . use ( "sling" ) # Move to and u…" at bounding box center [423, 111] width 141 height 192
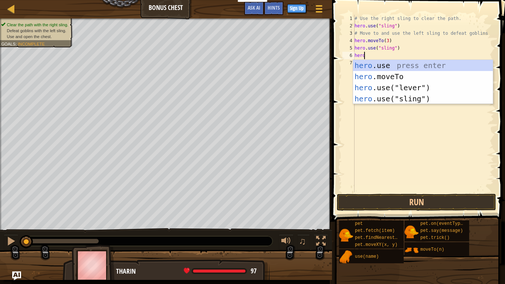
scroll to position [3, 0]
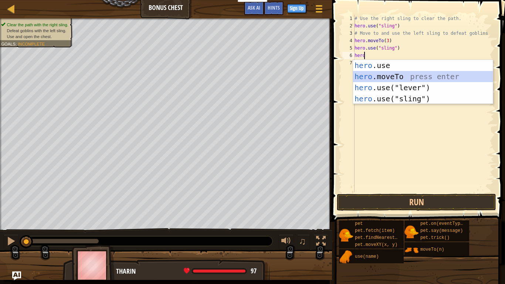
click at [398, 74] on div "hero .use press enter hero .moveTo press enter hero .use("lever") press enter h…" at bounding box center [423, 93] width 140 height 67
type textarea "hero.moveTo(2)"
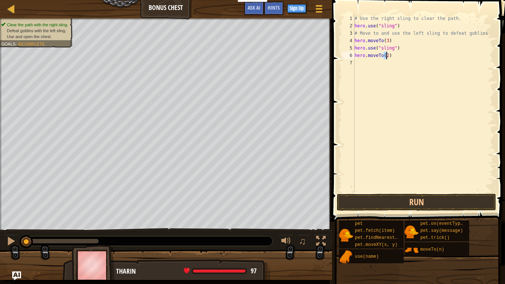
click at [370, 65] on div "# Use the right sling to clear the path. hero . use ( "sling" ) # Move to and u…" at bounding box center [423, 111] width 141 height 192
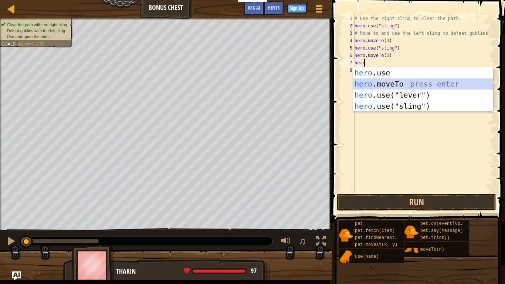
click at [400, 81] on div "hero .use press enter hero .moveTo press enter hero .use("lever") press enter h…" at bounding box center [423, 100] width 140 height 67
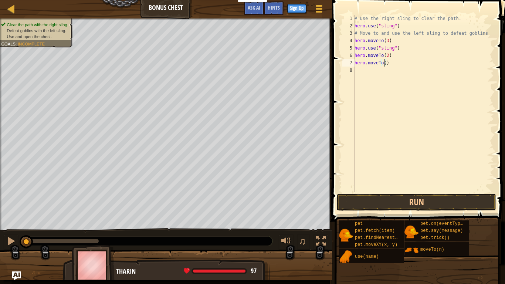
type textarea "hero.moveTo(4)"
click at [372, 71] on div "# Use the right sling to clear the path. hero . use ( "sling" ) # Move to and u…" at bounding box center [423, 111] width 141 height 192
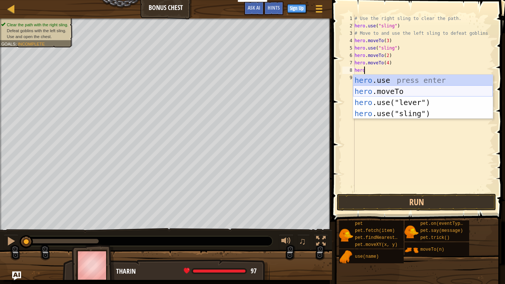
click at [400, 91] on div "hero .use press enter hero .moveTo press enter hero .use("lever") press enter h…" at bounding box center [423, 108] width 140 height 67
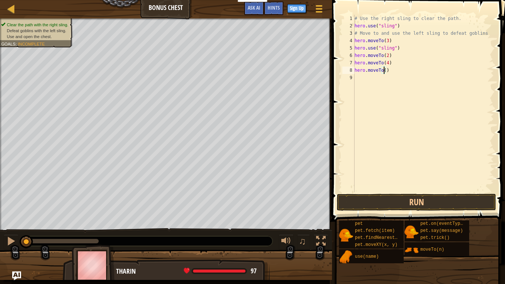
type textarea "hero.moveTo(5)"
click at [379, 86] on div "# Use the right sling to clear the path. hero . use ( "sling" ) # Move to and u…" at bounding box center [423, 111] width 141 height 192
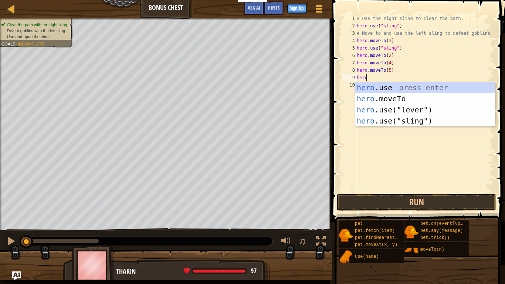
scroll to position [3, 0]
click at [403, 97] on div "hero .use press enter hero .moveTo press enter hero .use("lever") press enter h…" at bounding box center [426, 115] width 140 height 67
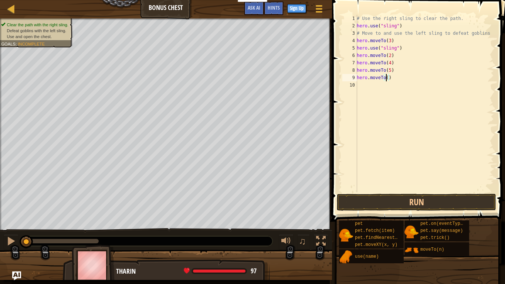
type textarea "hero.moveTo(6)"
click at [393, 93] on div "# Use the right sling to clear the path. hero . use ( "sling" ) # Move to and u…" at bounding box center [425, 111] width 139 height 192
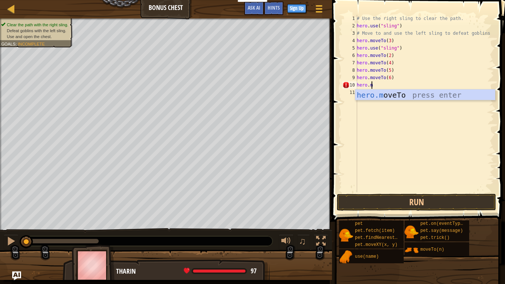
scroll to position [3, 1]
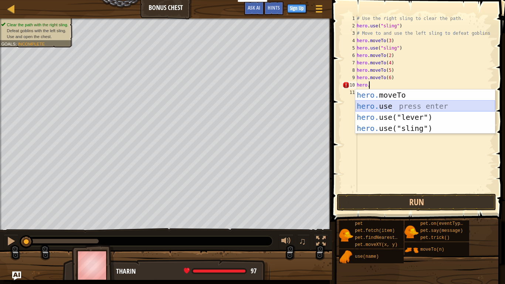
click at [422, 106] on div "hero. moveTo press enter hero. use press enter hero. use("lever") press enter h…" at bounding box center [426, 123] width 140 height 67
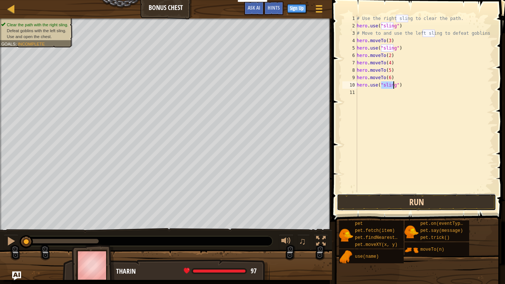
click at [422, 203] on button "Run" at bounding box center [416, 202] width 159 height 17
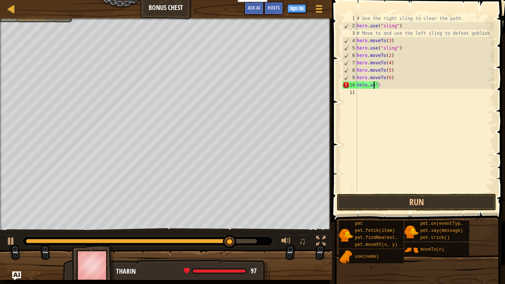
click at [401, 88] on div "# Use the right sling to clear the path. hero . use ( "sling" ) # Move to and u…" at bounding box center [425, 111] width 139 height 192
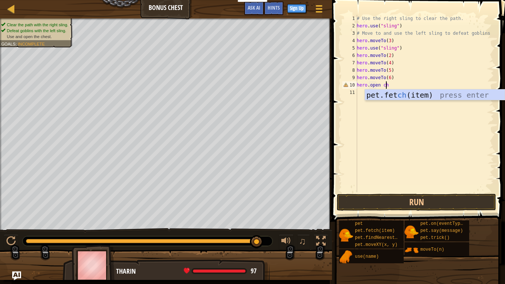
scroll to position [3, 2]
click at [428, 99] on div "pet.fet ch (it e m) press enter" at bounding box center [435, 106] width 140 height 33
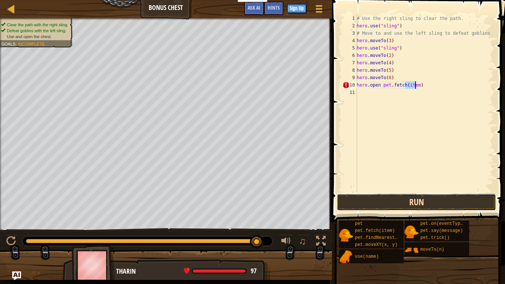
click at [419, 199] on button "Run" at bounding box center [416, 202] width 159 height 17
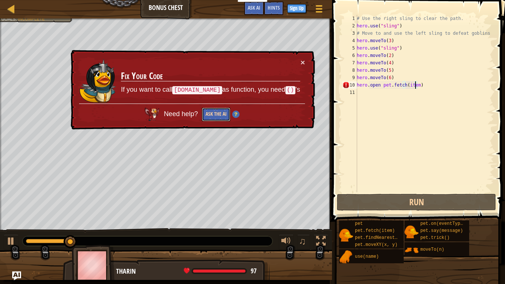
click at [225, 118] on button "Ask the AI" at bounding box center [216, 115] width 28 height 14
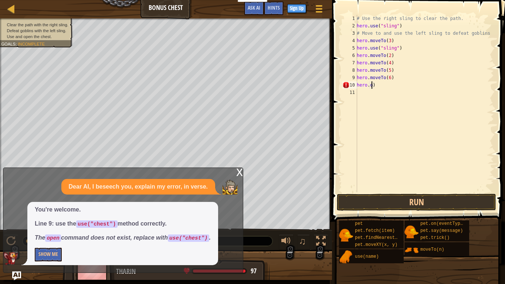
scroll to position [3, 0]
click at [435, 84] on div "# Use the right sling to clear the path. hero . use ( "sling" ) # Move to and u…" at bounding box center [425, 111] width 139 height 192
type textarea "h"
type textarea "use(''chest'')"
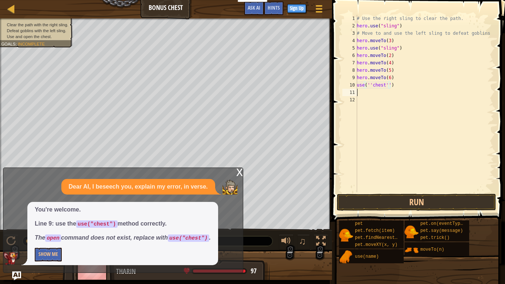
scroll to position [3, 0]
click at [391, 199] on button "Run" at bounding box center [416, 202] width 159 height 17
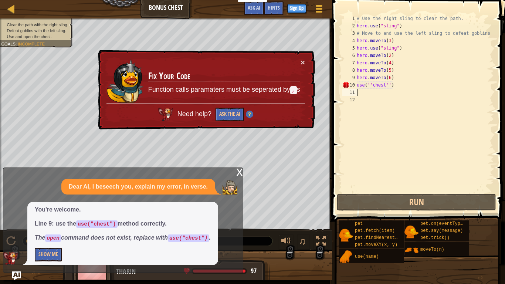
click at [404, 89] on div "# Use the right sling to clear the path. hero . use ( "sling" ) # Move to and u…" at bounding box center [425, 111] width 139 height 192
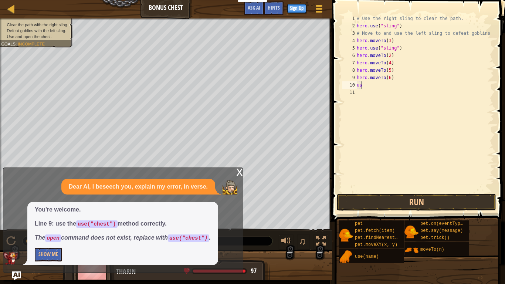
type textarea "u"
type textarea "hero.moveTo(6)"
click at [45, 224] on button "Show Me" at bounding box center [48, 255] width 27 height 14
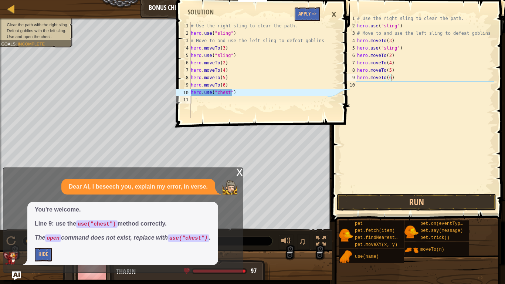
click at [370, 90] on div "# Use the right sling to clear the path. hero . use ( "sling" ) # Move to and u…" at bounding box center [425, 111] width 138 height 192
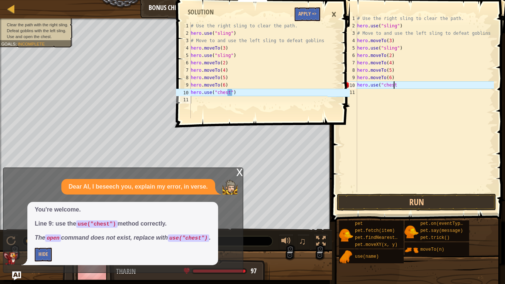
scroll to position [3, 3]
type textarea "hero.use("chest")"
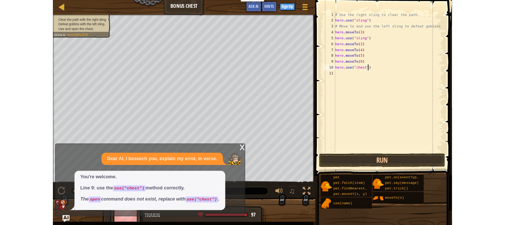
scroll to position [3, 0]
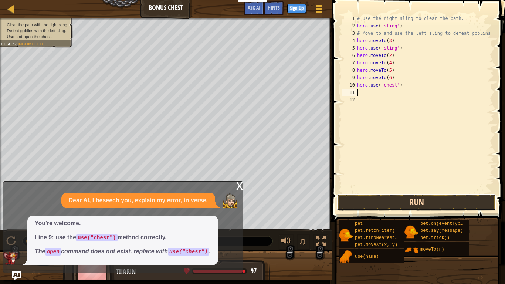
click at [419, 205] on button "Run" at bounding box center [416, 202] width 159 height 17
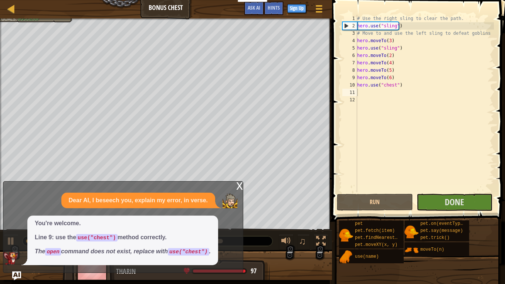
click at [240, 186] on div "x" at bounding box center [239, 185] width 7 height 7
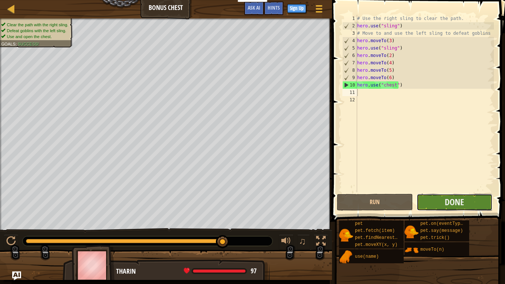
click at [435, 205] on button "Done" at bounding box center [455, 202] width 76 height 17
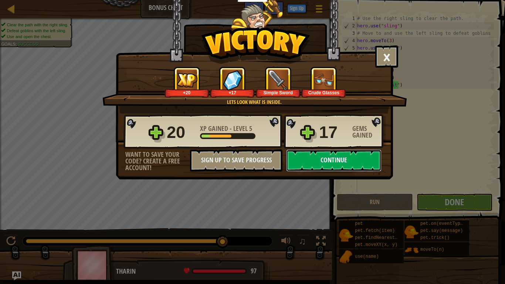
click at [322, 158] on button "Continue" at bounding box center [333, 160] width 95 height 22
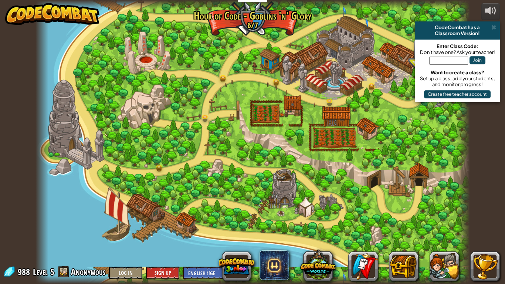
click at [495, 24] on div "CodeCombat has a Classroom Version!" at bounding box center [457, 30] width 85 height 18
click at [494, 28] on span at bounding box center [494, 27] width 5 height 6
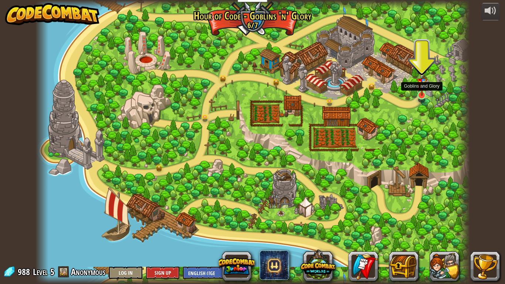
click at [420, 92] on img at bounding box center [422, 81] width 11 height 29
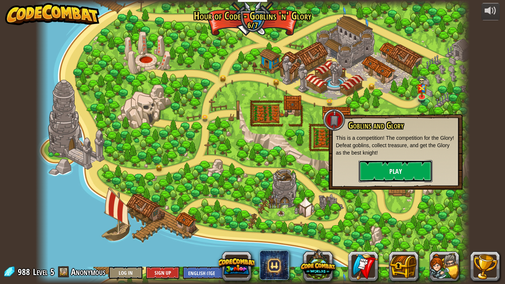
click at [375, 169] on button "Play" at bounding box center [396, 171] width 74 height 22
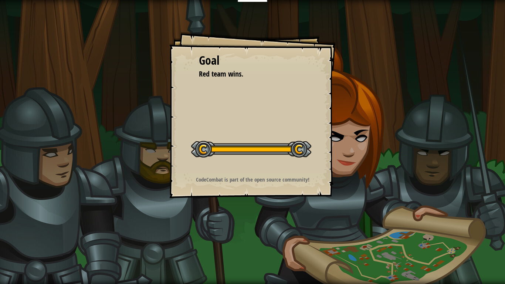
click at [230, 146] on div at bounding box center [251, 149] width 120 height 17
